Goal: Task Accomplishment & Management: Use online tool/utility

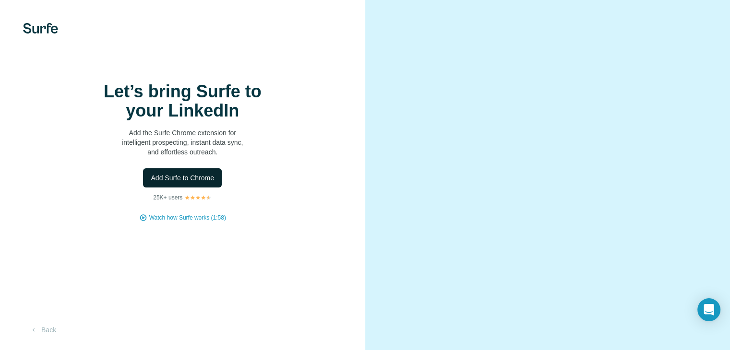
click at [202, 183] on span "Add Surfe to Chrome" at bounding box center [182, 178] width 63 height 10
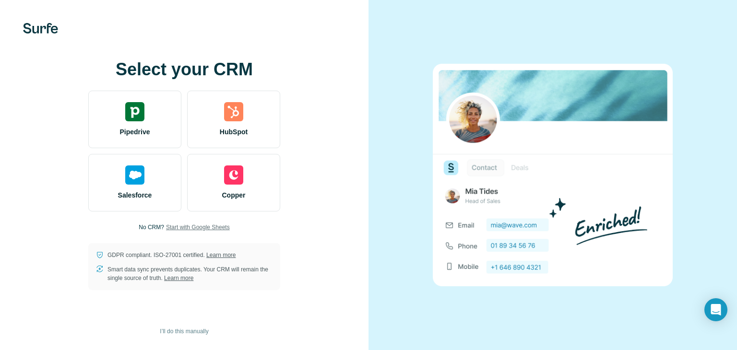
click at [190, 226] on span "Start with Google Sheets" at bounding box center [198, 227] width 64 height 9
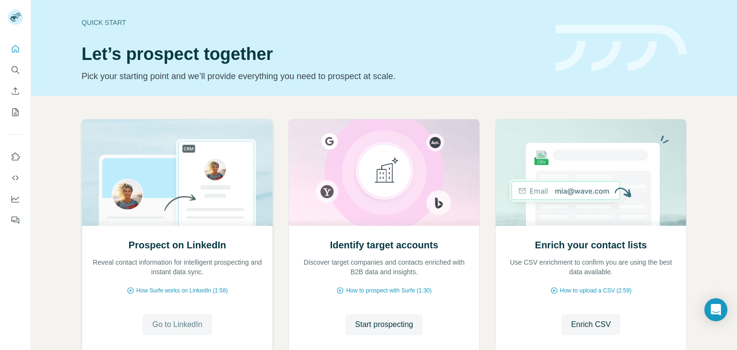
click at [146, 329] on button "Go to LinkedIn" at bounding box center [177, 324] width 69 height 21
click at [416, 321] on button "Start prospecting" at bounding box center [384, 324] width 77 height 21
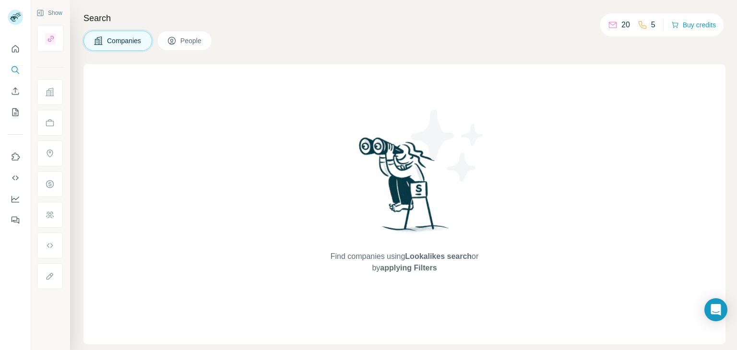
click at [182, 39] on span "People" at bounding box center [192, 41] width 22 height 10
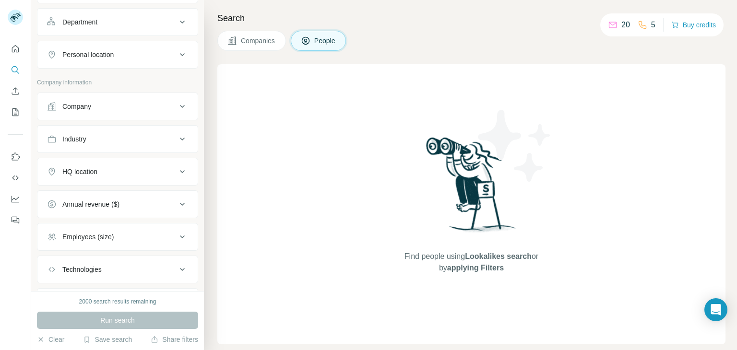
scroll to position [183, 0]
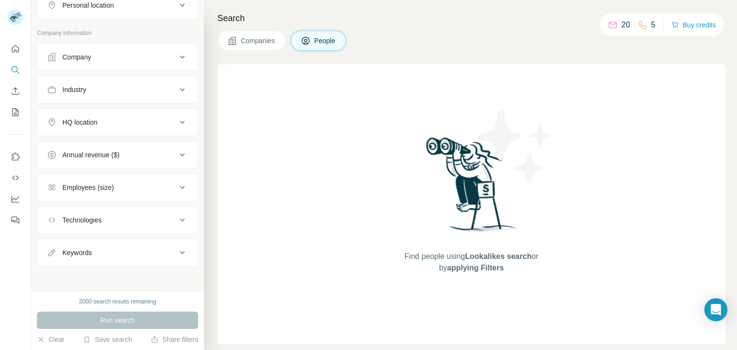
click at [109, 256] on button "Keywords" at bounding box center [117, 252] width 160 height 23
click at [116, 276] on input "text" at bounding box center [108, 276] width 122 height 17
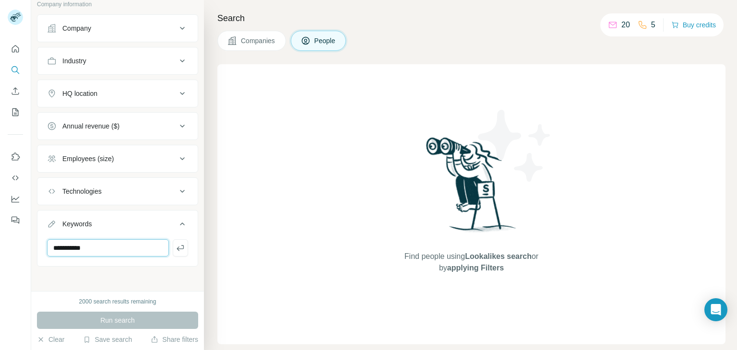
type input "**********"
click at [159, 319] on div "Run search" at bounding box center [117, 320] width 161 height 17
click at [13, 49] on icon "Quick start" at bounding box center [16, 49] width 10 height 10
